Goal: Information Seeking & Learning: Find specific fact

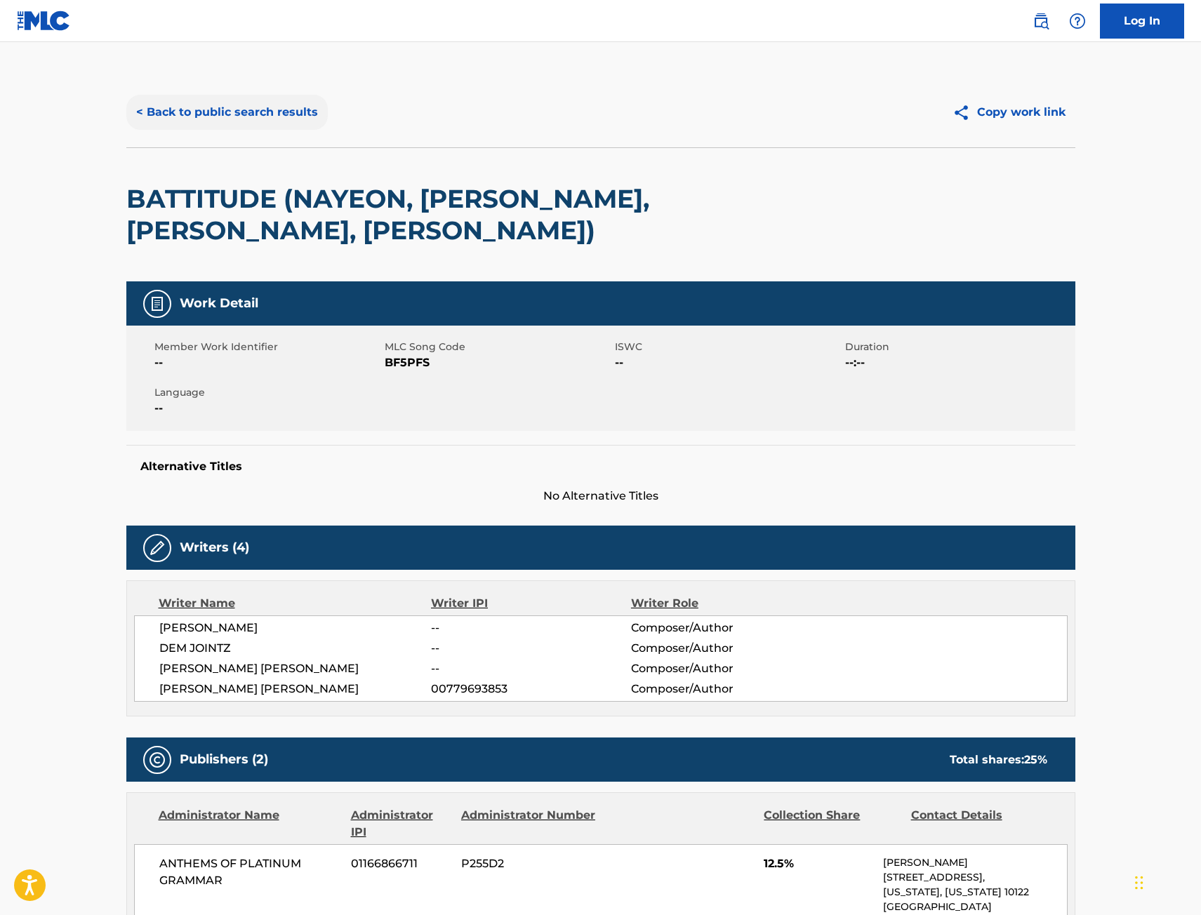
click at [284, 117] on button "< Back to public search results" at bounding box center [226, 112] width 201 height 35
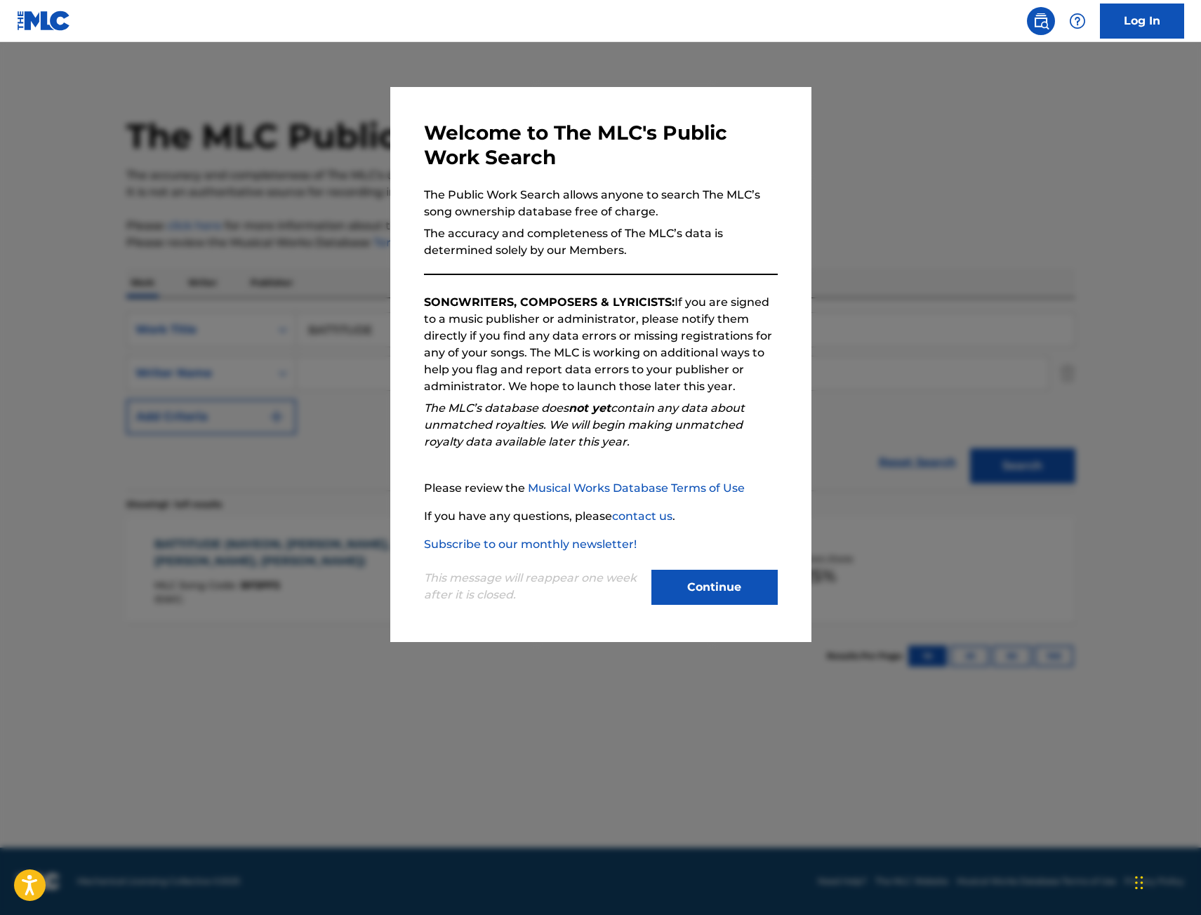
click at [268, 289] on div at bounding box center [600, 499] width 1201 height 915
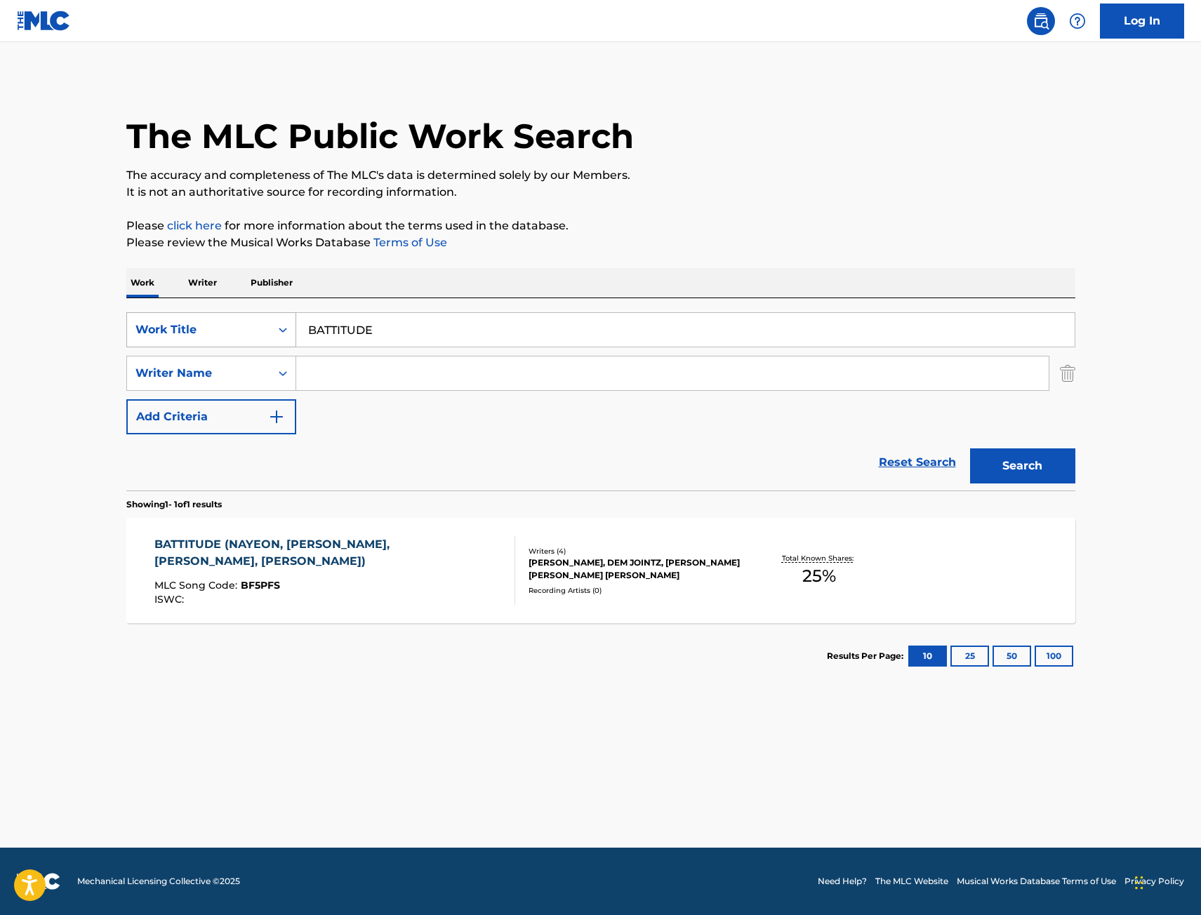
drag, startPoint x: 389, startPoint y: 336, endPoint x: 170, endPoint y: 328, distance: 219.2
click at [170, 328] on div "SearchWithCriteria67f3c37a-aa04-4bc9-8d35-f97a45b433be Work Title BATTITUDE" at bounding box center [600, 329] width 949 height 35
type input "famous"
type input "st [PERSON_NAME]"
click at [970, 449] on button "Search" at bounding box center [1022, 466] width 105 height 35
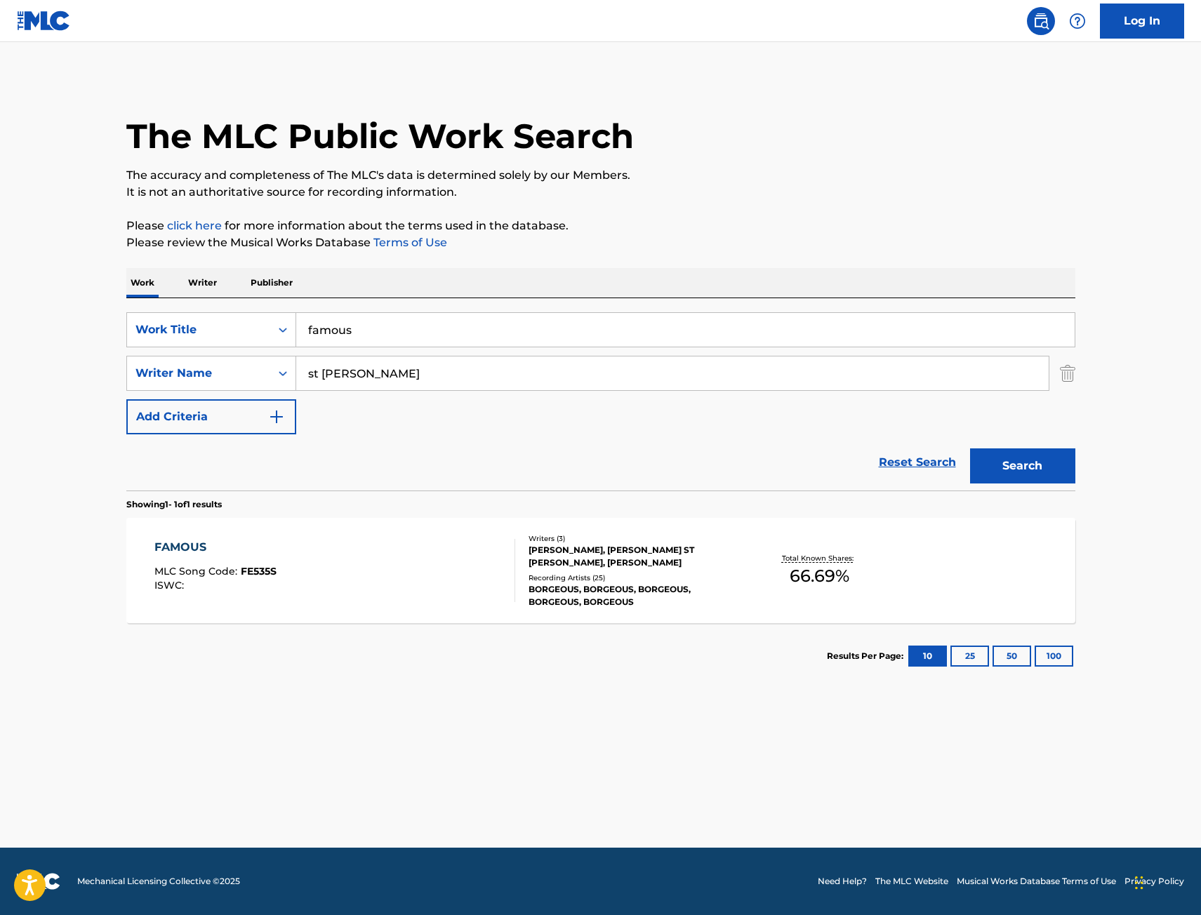
click at [452, 547] on div "FAMOUS MLC Song Code : FE535S ISWC :" at bounding box center [334, 570] width 361 height 63
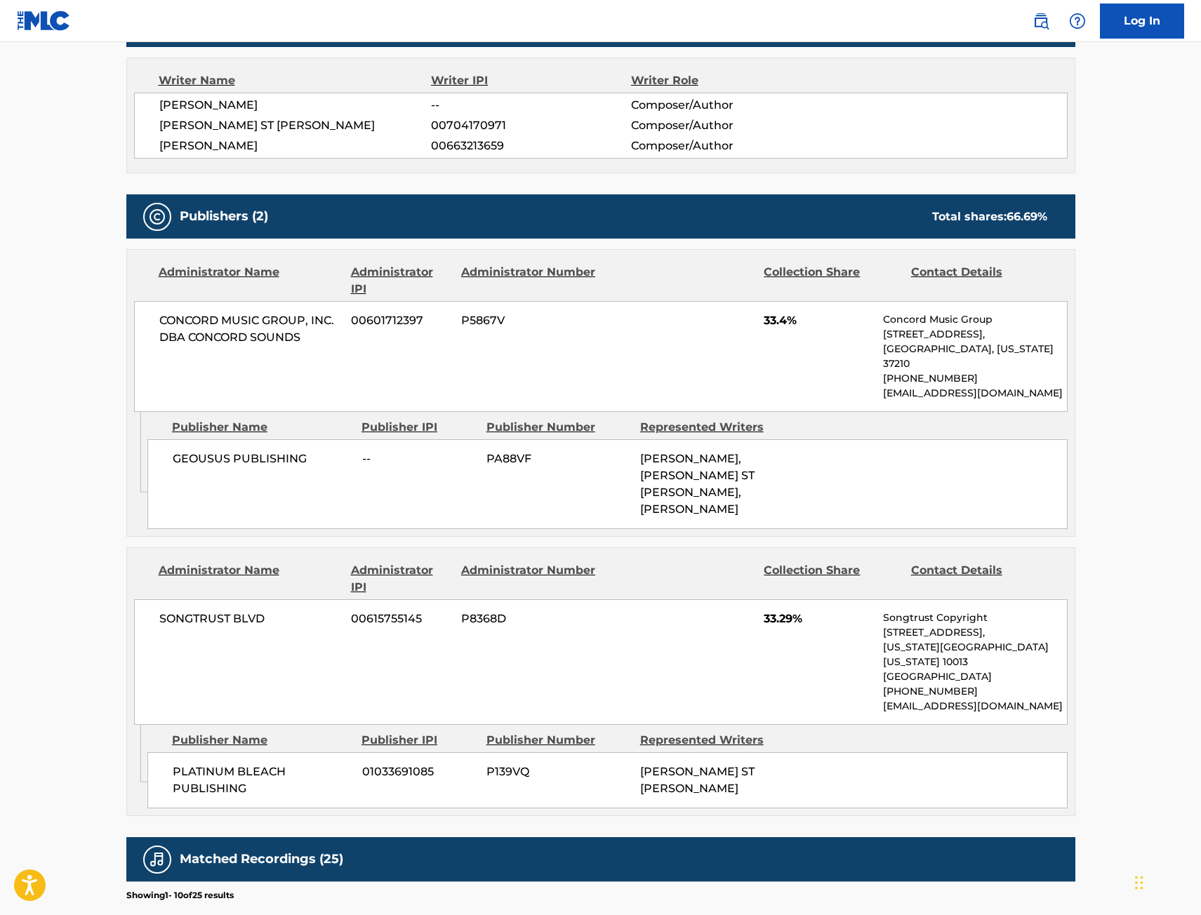
scroll to position [562, 0]
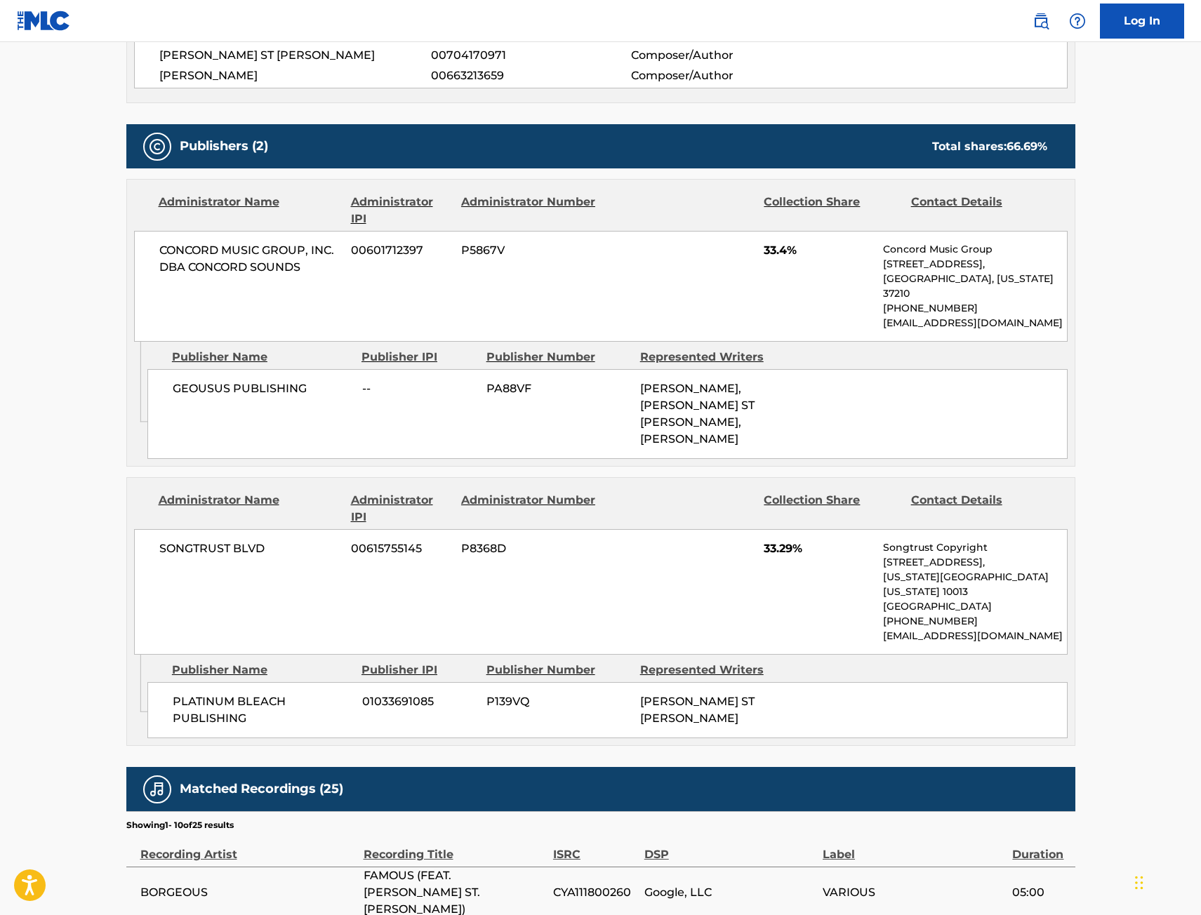
click at [96, 334] on main "< Back to public search results Copy work link FAMOUS Work Detail Member Work I…" at bounding box center [600, 533] width 1201 height 2107
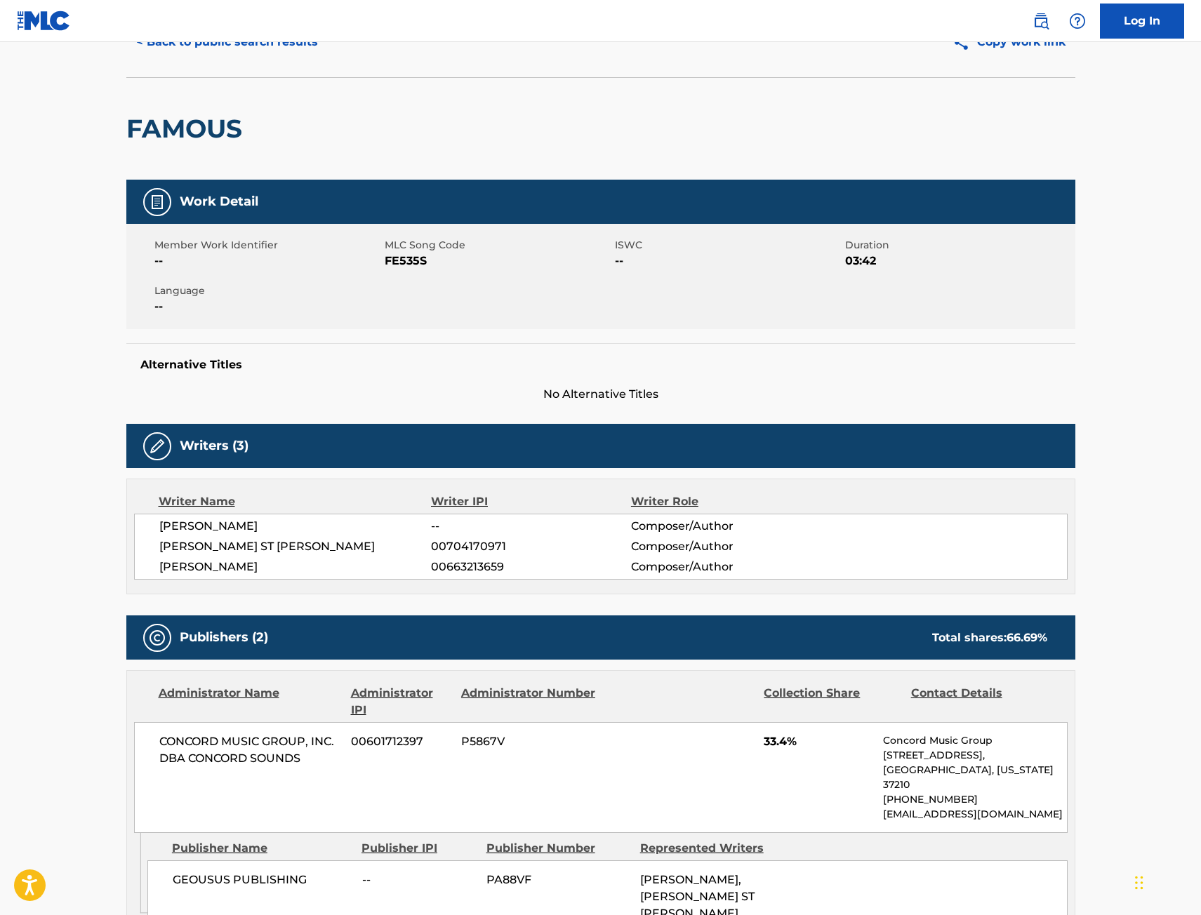
scroll to position [0, 0]
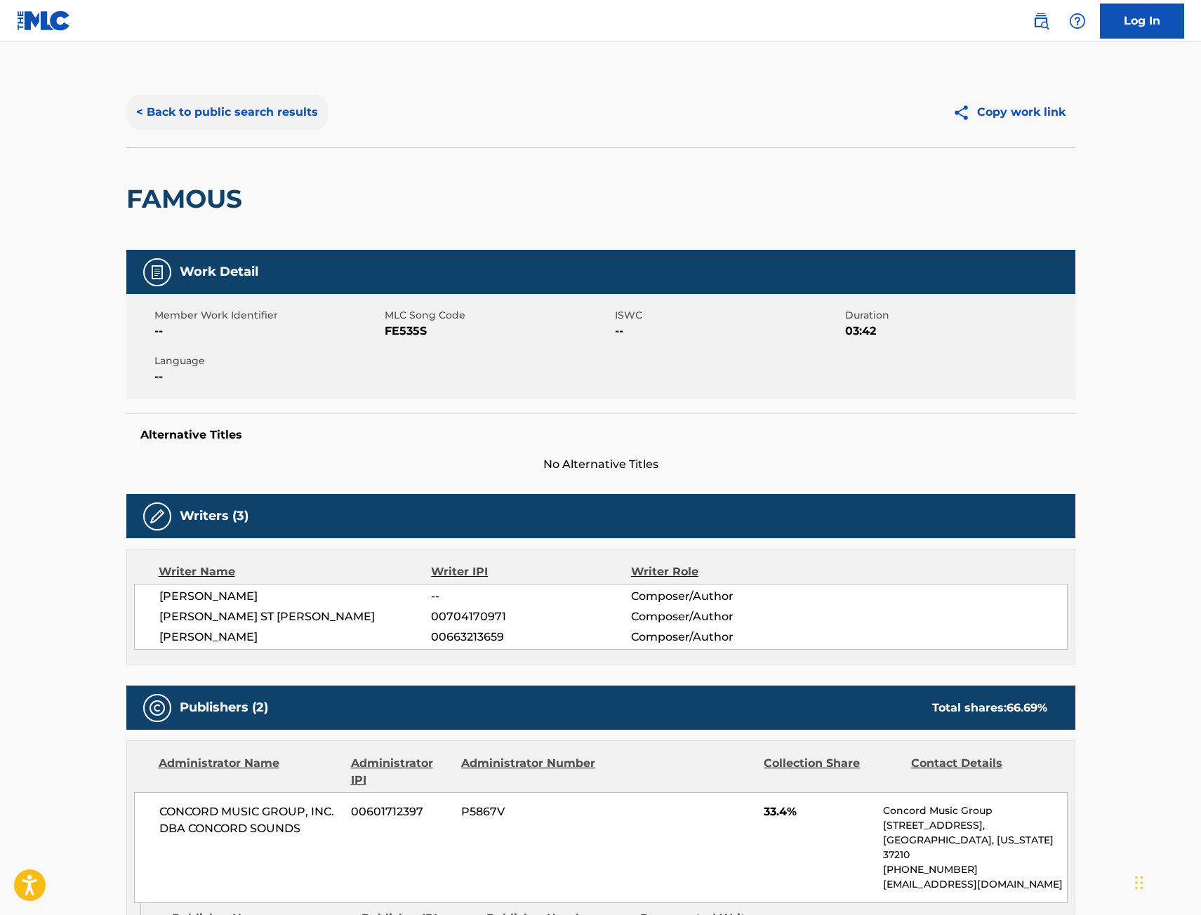
click at [246, 112] on button "< Back to public search results" at bounding box center [226, 112] width 201 height 35
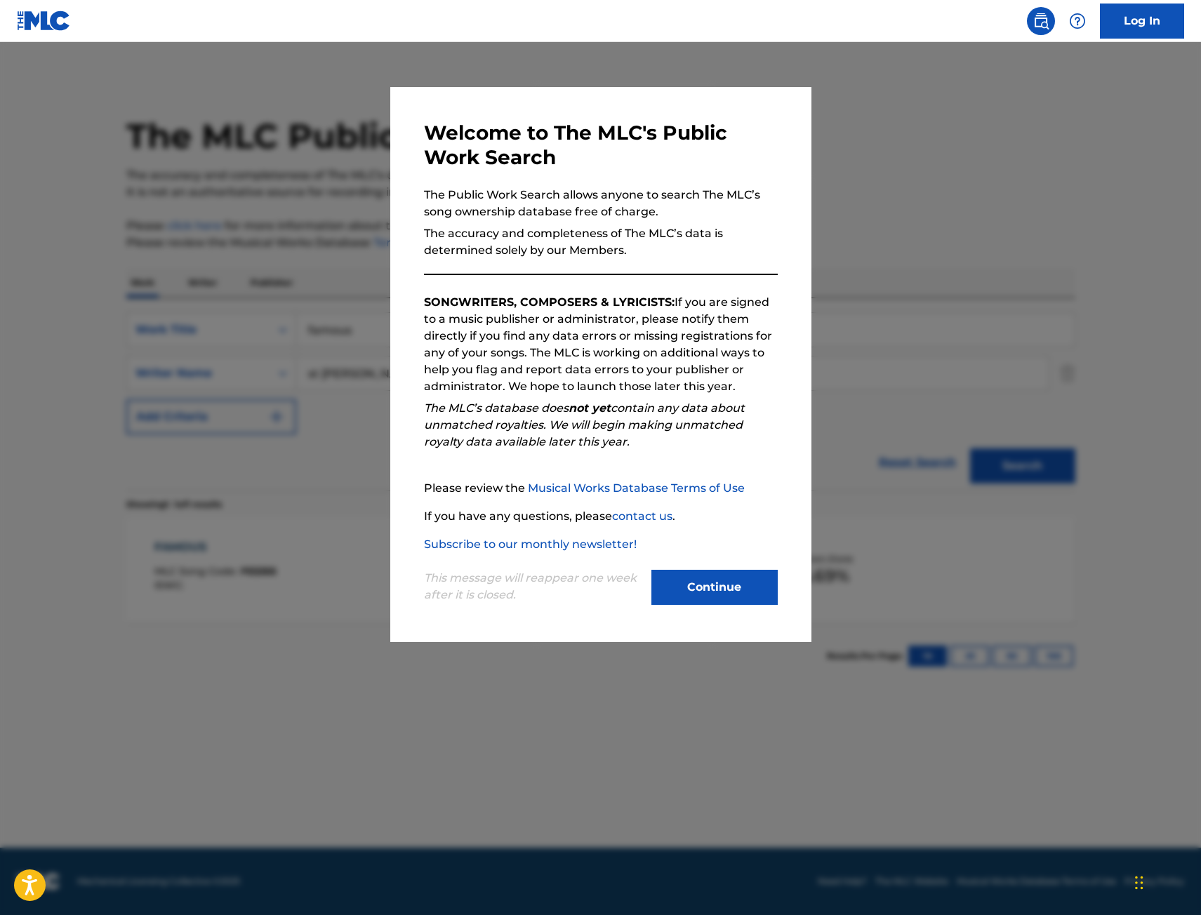
click at [74, 314] on div at bounding box center [600, 499] width 1201 height 915
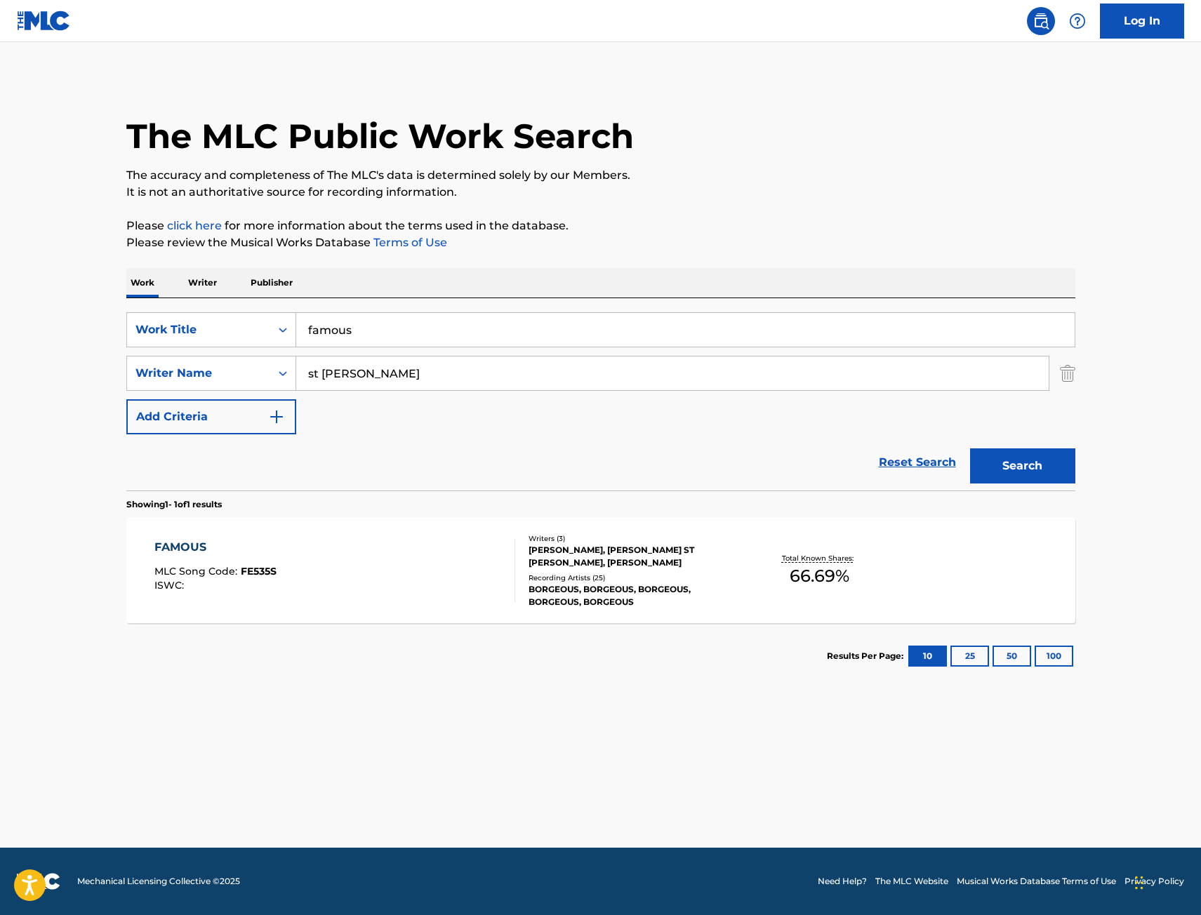
click at [80, 361] on main "The MLC Public Work Search The accuracy and completeness of The MLC's data is d…" at bounding box center [600, 445] width 1201 height 806
click at [81, 465] on main "The MLC Public Work Search The accuracy and completeness of The MLC's data is d…" at bounding box center [600, 445] width 1201 height 806
click at [20, 299] on main "The MLC Public Work Search The accuracy and completeness of The MLC's data is d…" at bounding box center [600, 445] width 1201 height 806
drag, startPoint x: 363, startPoint y: 328, endPoint x: 151, endPoint y: 352, distance: 213.4
click at [176, 350] on div "SearchWithCriteria67f3c37a-aa04-4bc9-8d35-f97a45b433be Work Title famous Search…" at bounding box center [600, 373] width 949 height 122
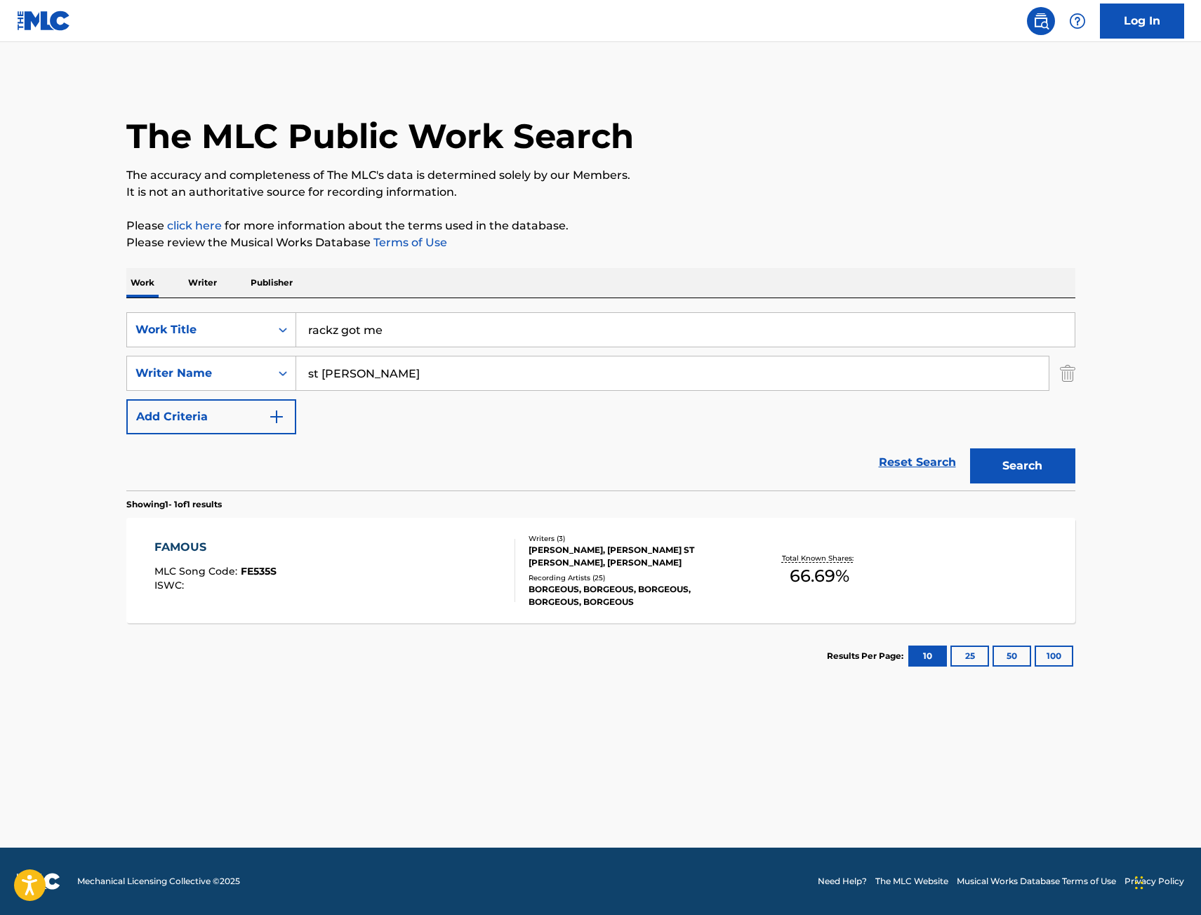
type input "rackz got me"
click at [970, 449] on button "Search" at bounding box center [1022, 466] width 105 height 35
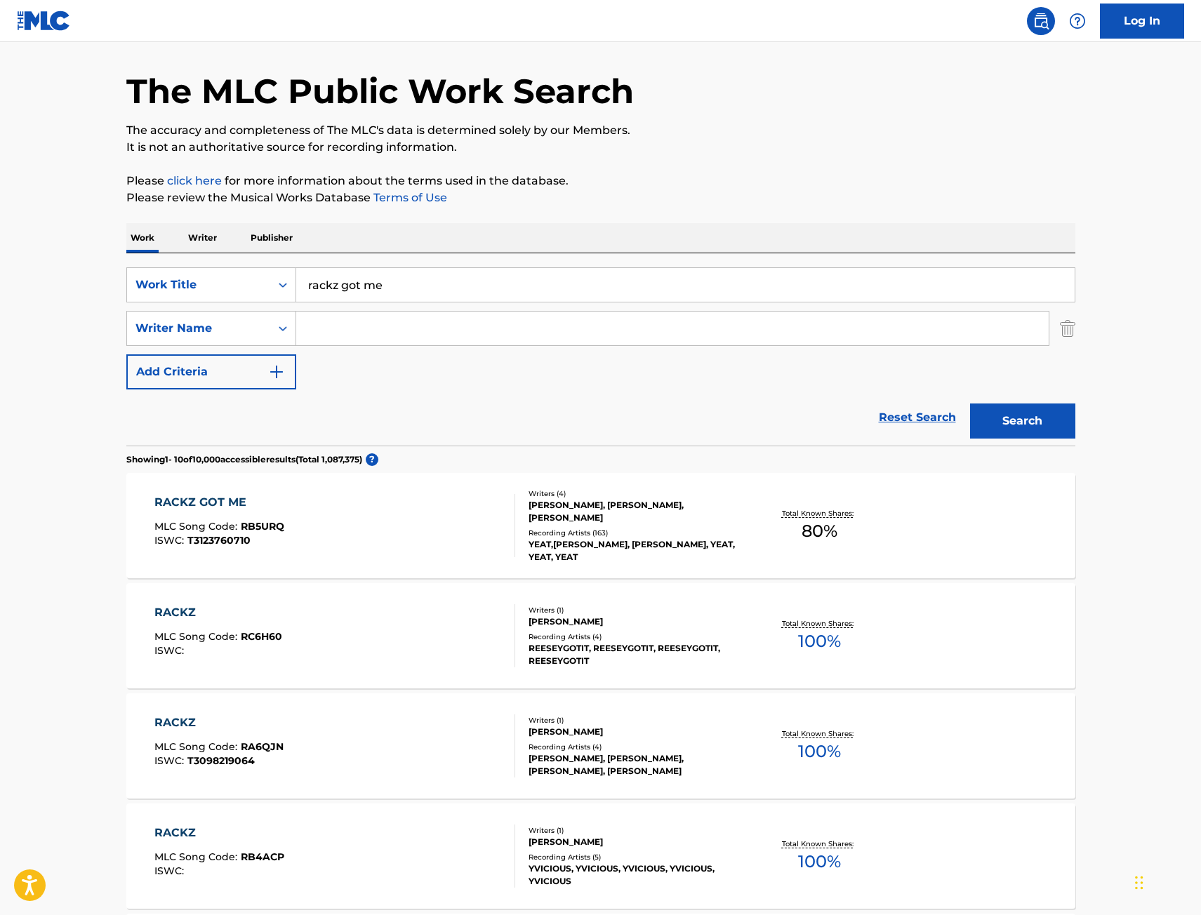
scroll to position [70, 0]
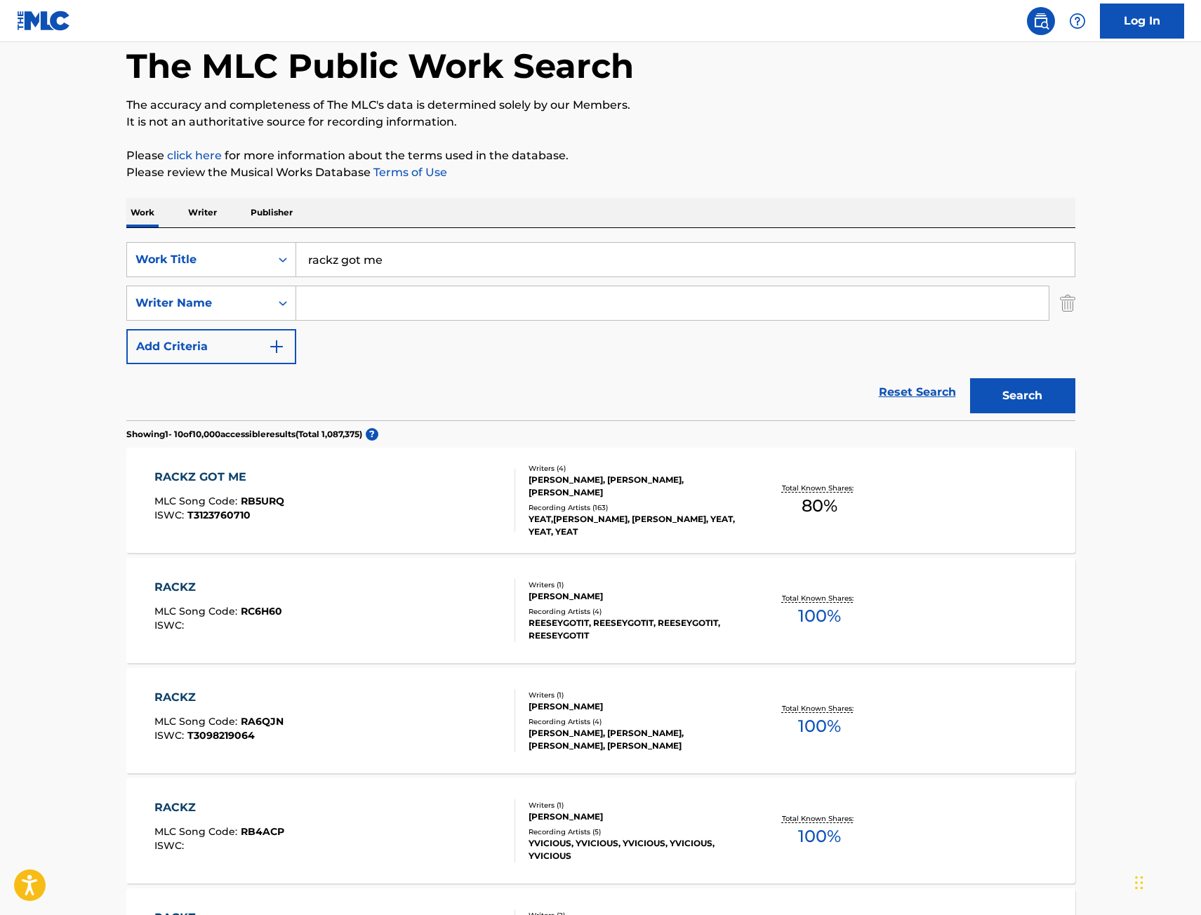
click at [369, 505] on div "RACKZ GOT ME MLC Song Code : RB5URQ ISWC : T3123760710" at bounding box center [334, 500] width 361 height 63
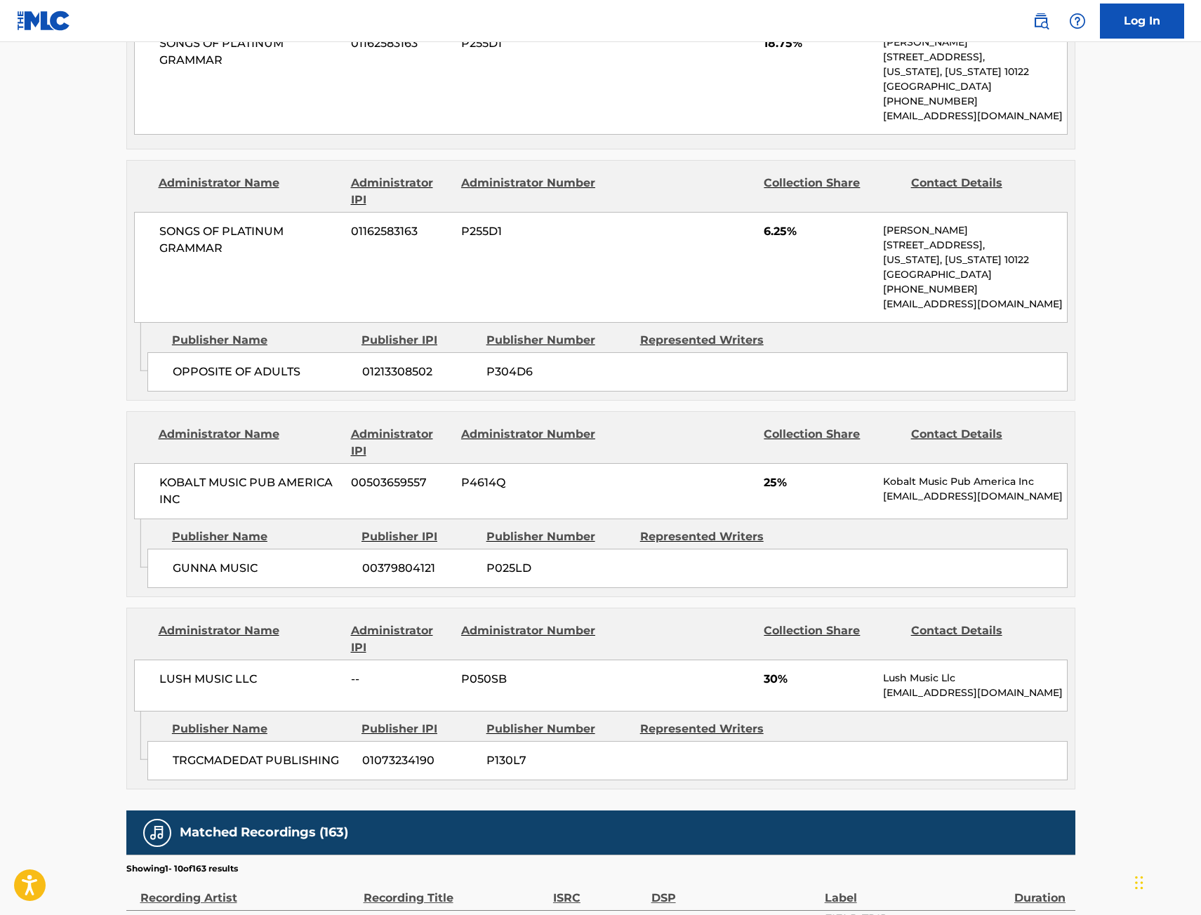
scroll to position [491, 0]
